Goal: Transaction & Acquisition: Purchase product/service

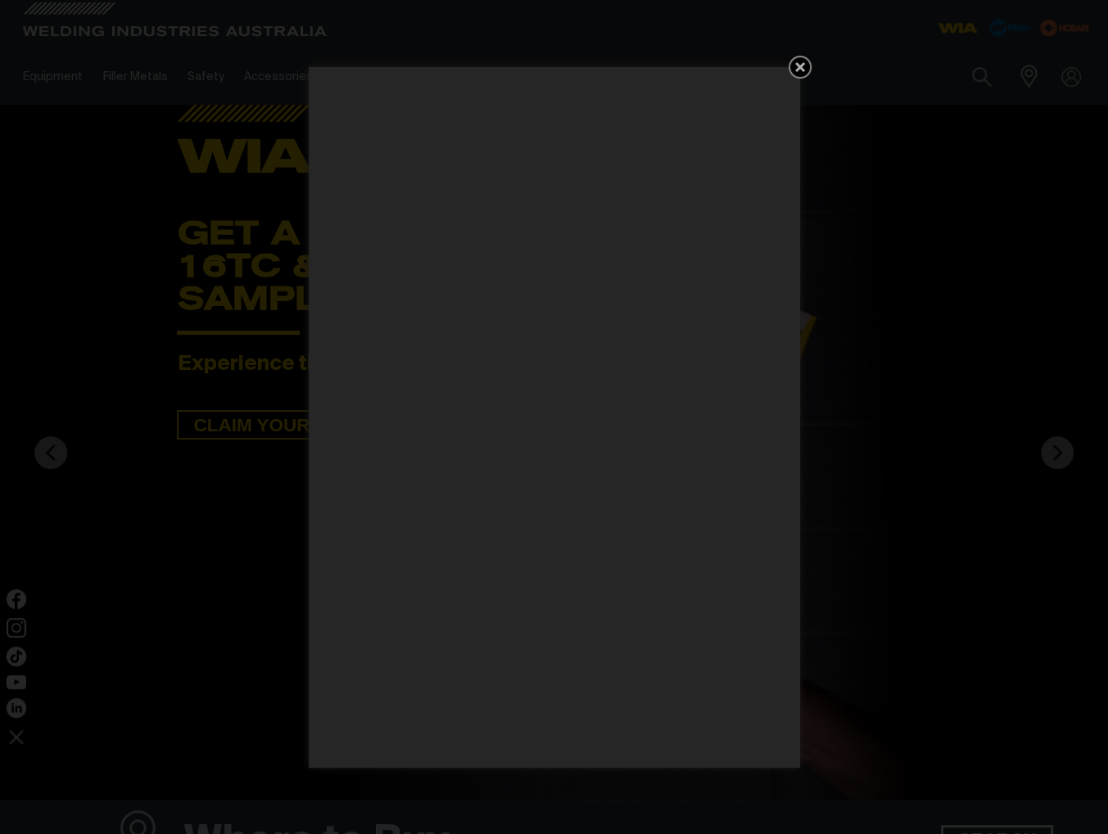
click at [803, 65] on icon "Get 5 WIA Welding Guides Free!" at bounding box center [800, 67] width 20 height 20
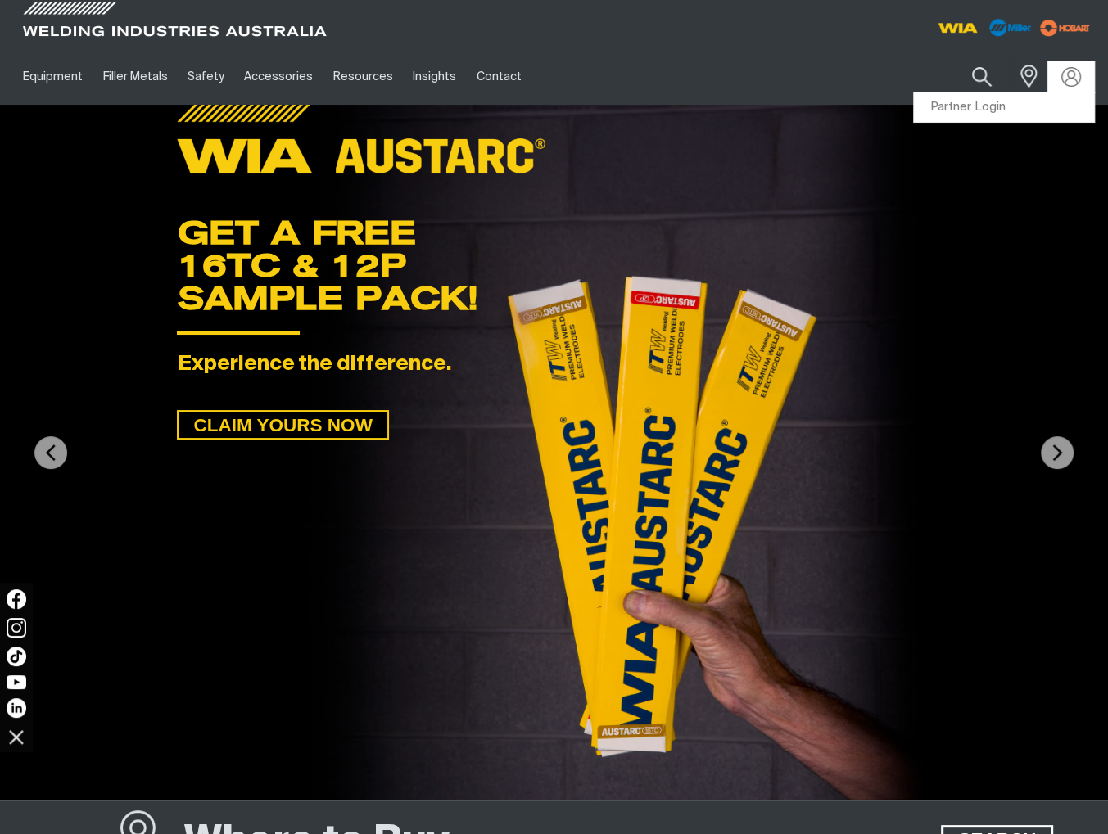
click at [1088, 77] on div at bounding box center [1071, 76] width 46 height 31
click at [1030, 104] on link "Partner Login" at bounding box center [1004, 108] width 180 height 30
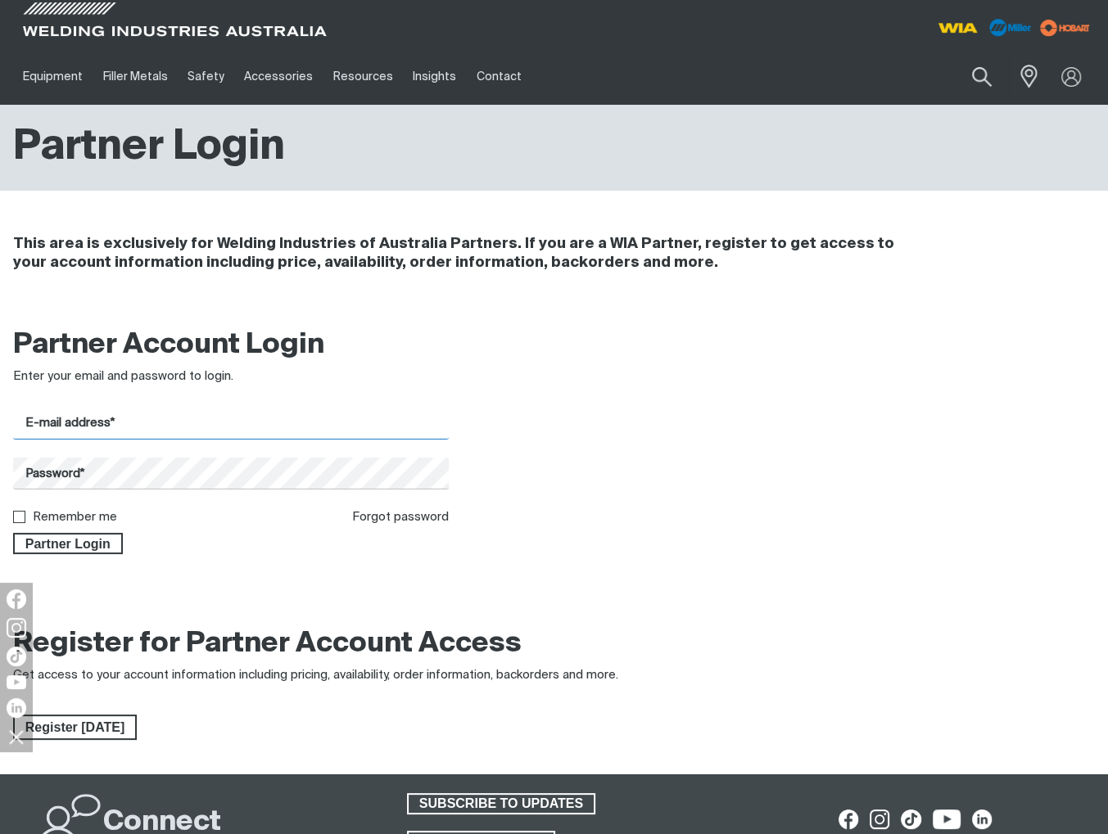
type input "[PERSON_NAME][EMAIL_ADDRESS][DOMAIN_NAME]"
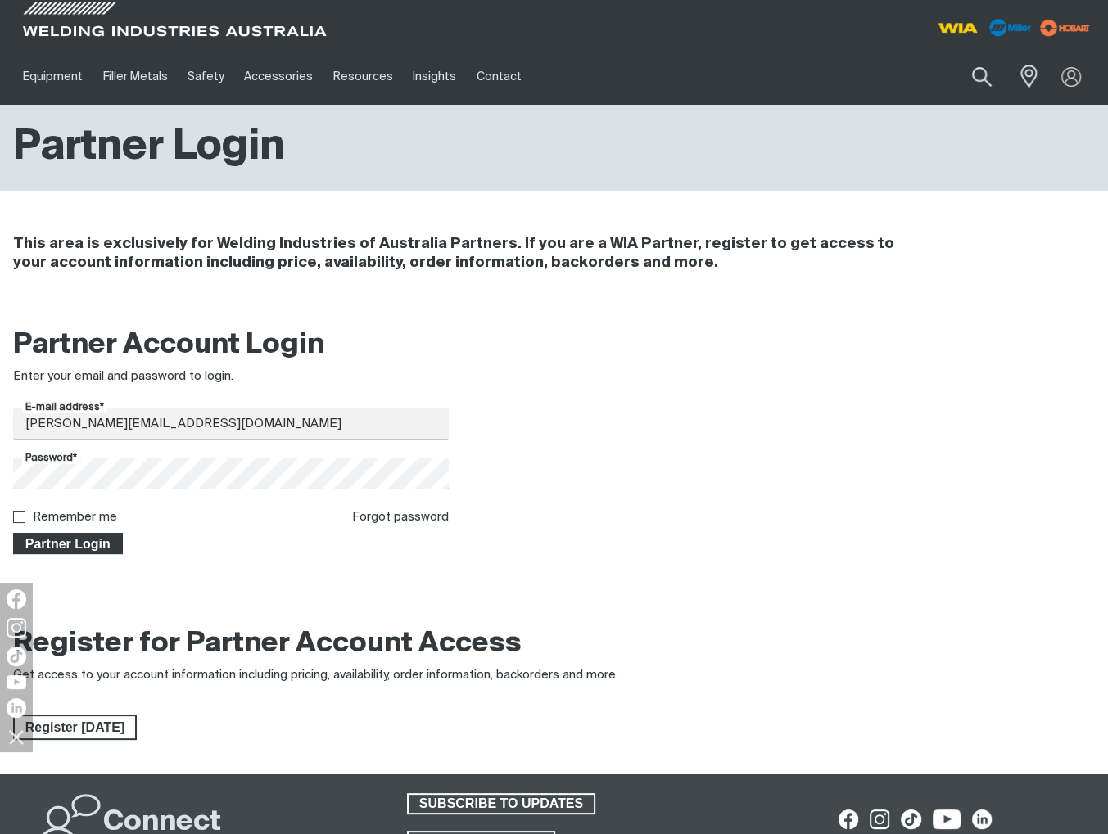
click at [84, 534] on button "Partner Login" at bounding box center [68, 543] width 110 height 21
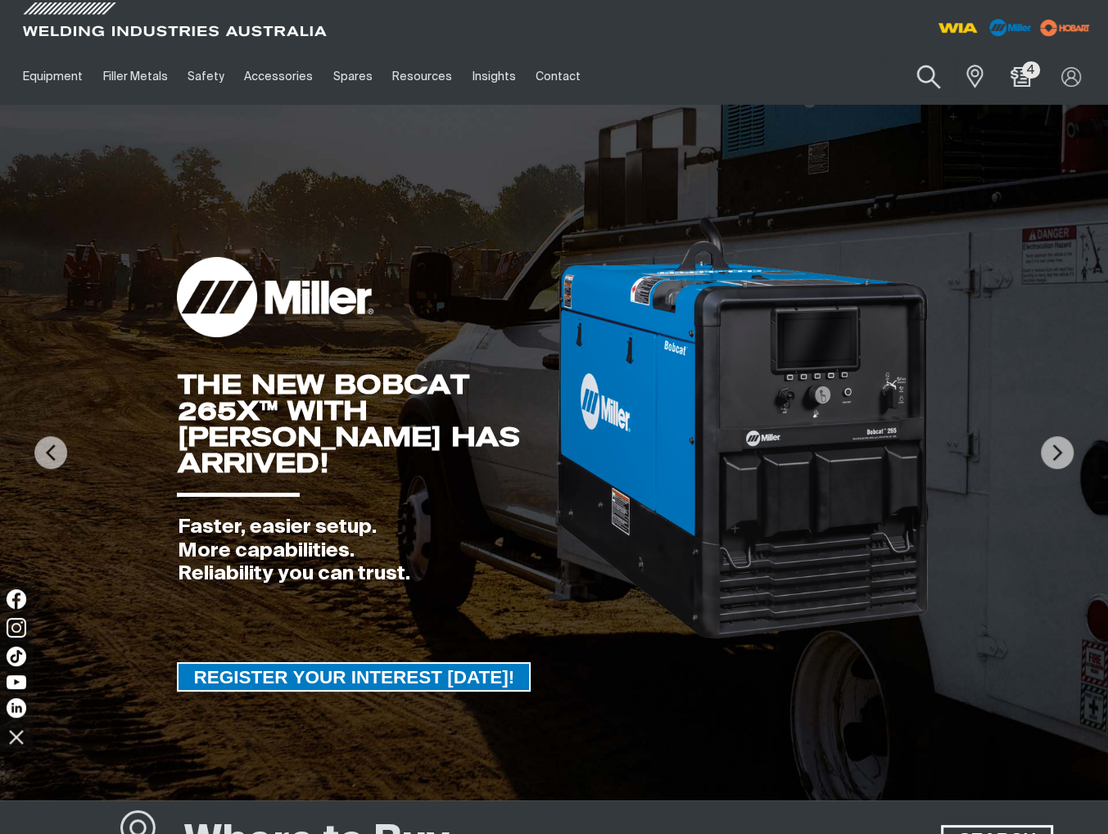
click at [919, 84] on button "Search products" at bounding box center [928, 77] width 66 height 47
click at [889, 78] on input "Search" at bounding box center [828, 76] width 252 height 37
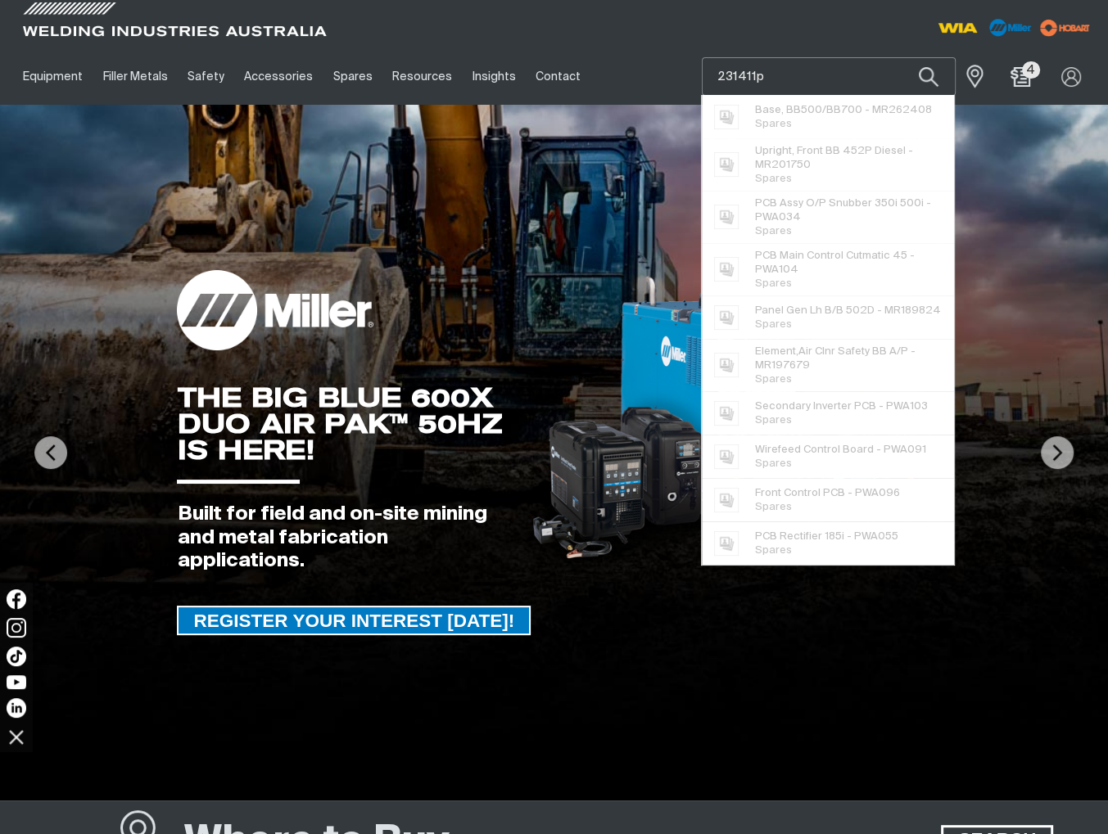
type input "231411p"
click at [901, 57] on button "Search products" at bounding box center [929, 76] width 56 height 38
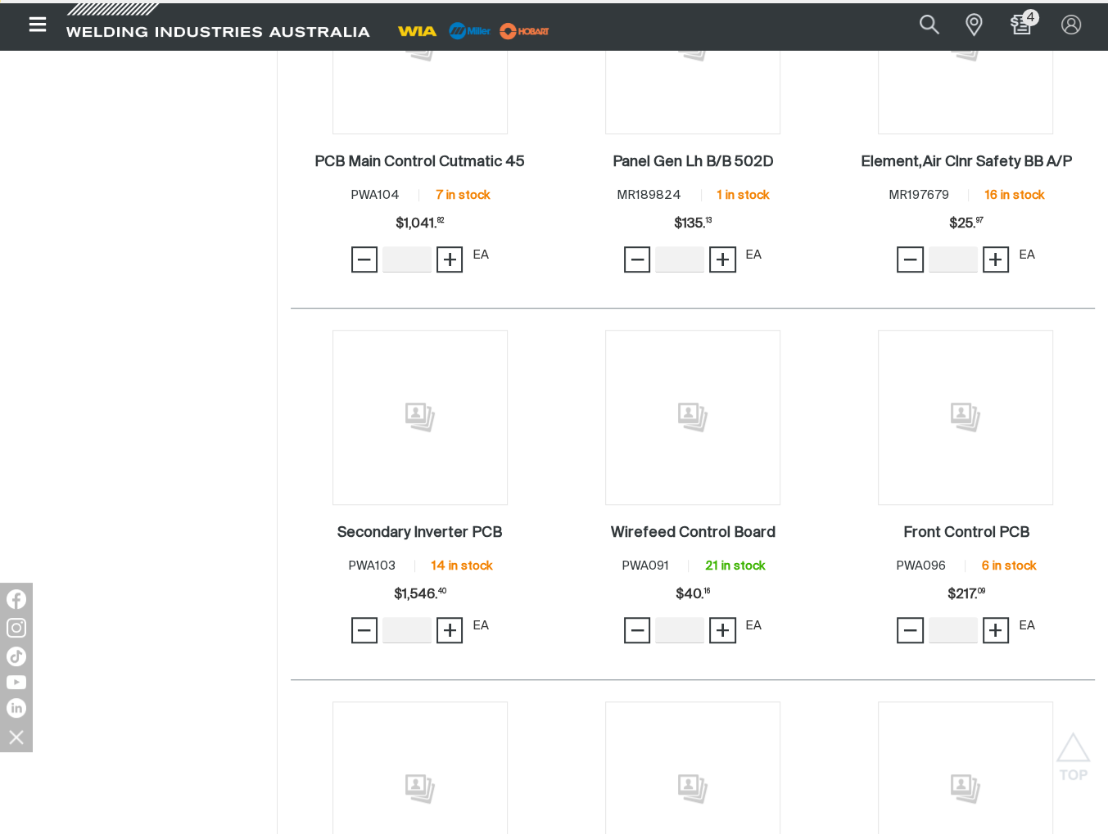
scroll to position [982, 0]
